Goal: Information Seeking & Learning: Learn about a topic

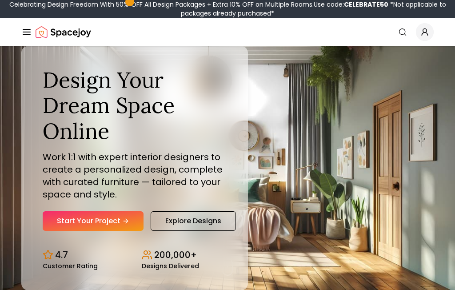
click at [16, 172] on div "Design Your Dream Space Online Work 1:1 with expert interior designers to creat…" at bounding box center [227, 168] width 455 height 244
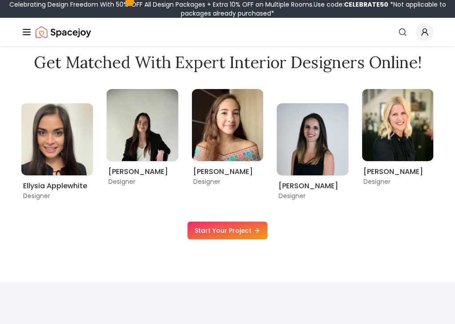
scroll to position [498, 0]
click at [238, 231] on link "Start Your Project" at bounding box center [228, 230] width 80 height 18
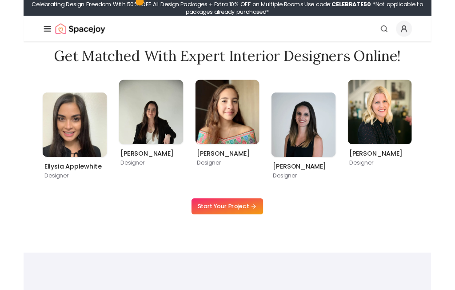
scroll to position [532, 0]
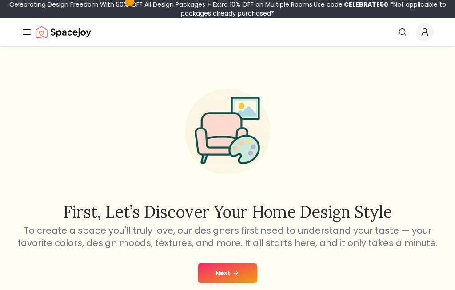
click at [233, 273] on icon at bounding box center [236, 272] width 7 height 7
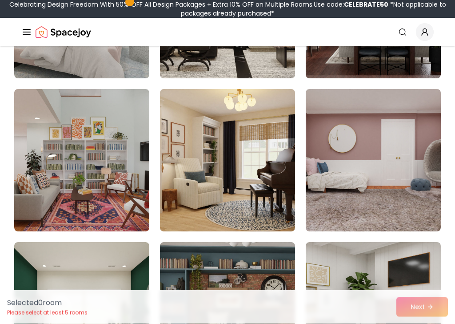
scroll to position [2224, 0]
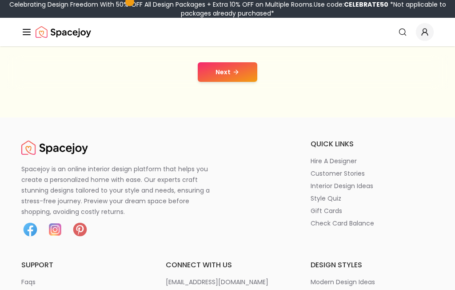
scroll to position [207, 0]
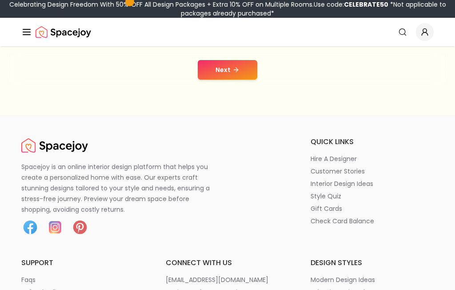
click at [360, 185] on p "interior design ideas" at bounding box center [342, 183] width 63 height 9
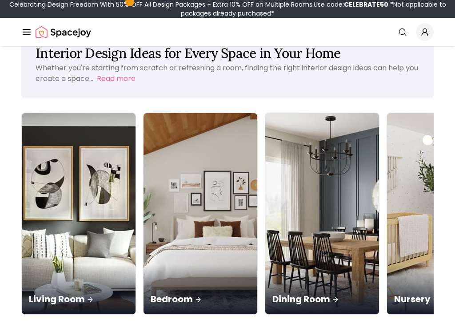
scroll to position [31, 0]
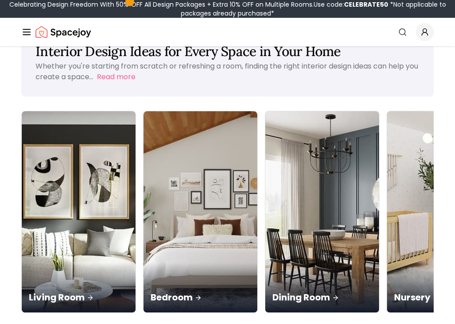
click at [48, 169] on img at bounding box center [79, 211] width 114 height 201
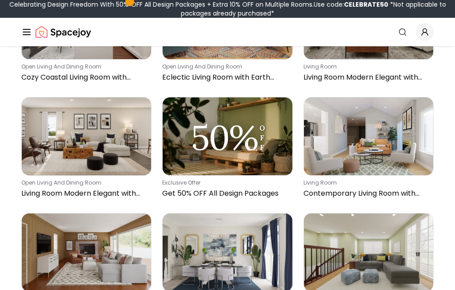
scroll to position [611, 0]
